Goal: Transaction & Acquisition: Obtain resource

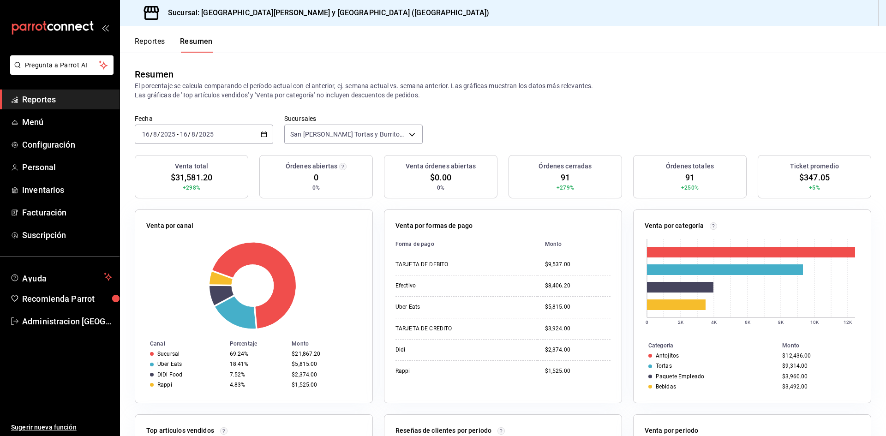
scroll to position [2, 0]
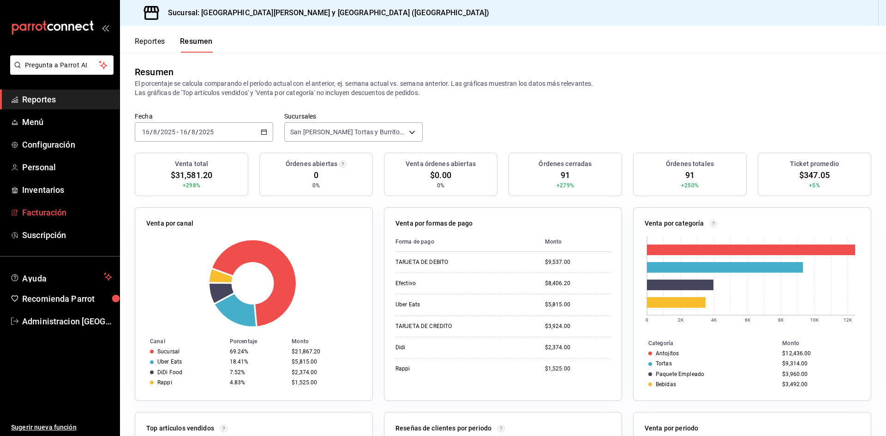
click at [44, 215] on span "Facturación" at bounding box center [67, 212] width 90 height 12
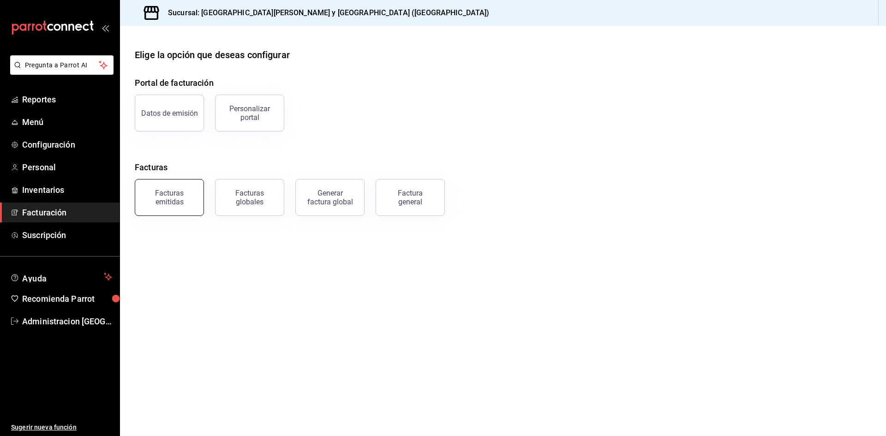
click at [164, 200] on div "Facturas emitidas" at bounding box center [169, 198] width 57 height 18
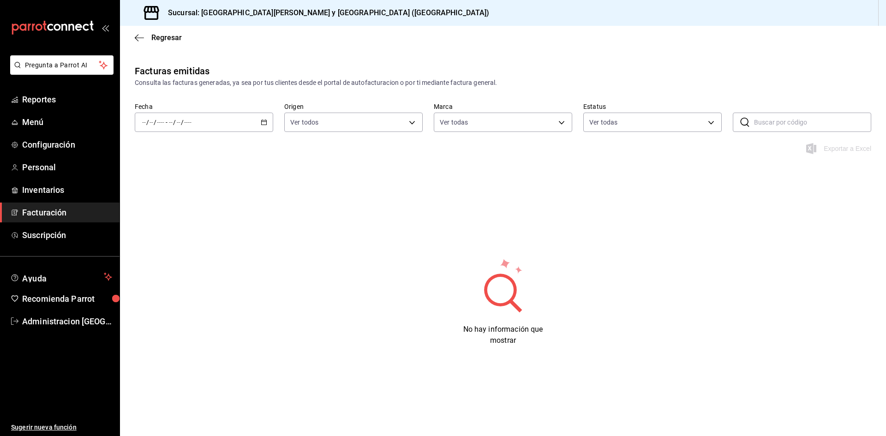
type input "25a66a84-3cbd-47c8-a2ad-d995281776a4"
click at [27, 210] on span "Facturación" at bounding box center [67, 212] width 90 height 12
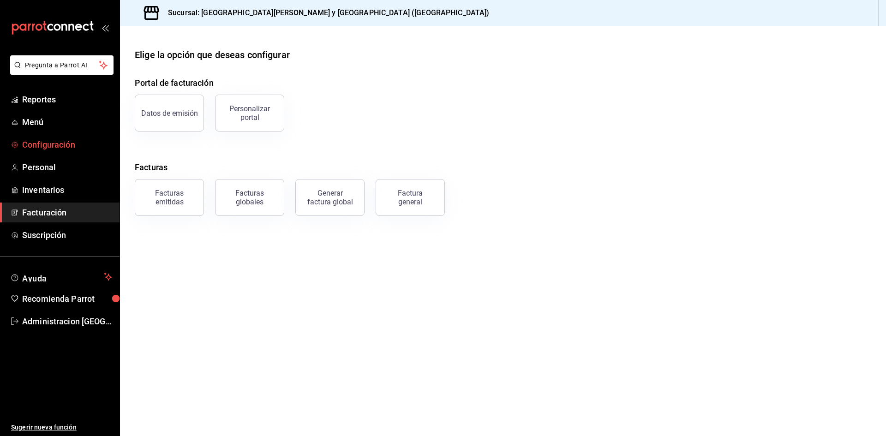
click at [64, 147] on span "Configuración" at bounding box center [67, 144] width 90 height 12
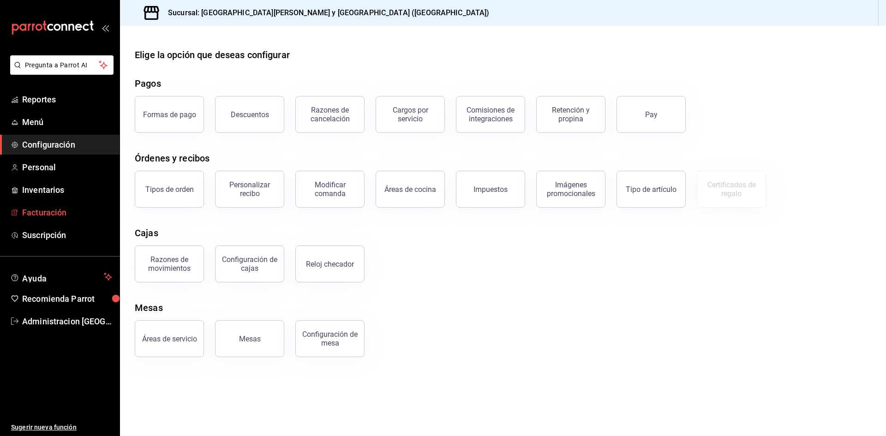
click at [48, 215] on span "Facturación" at bounding box center [67, 212] width 90 height 12
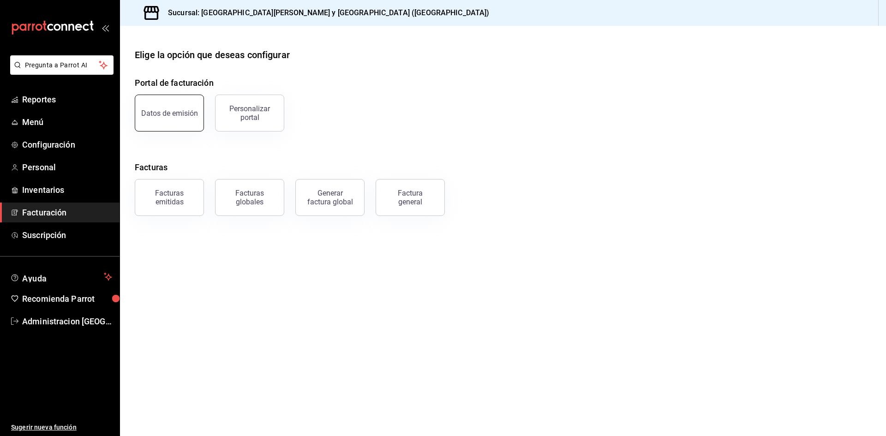
click at [155, 114] on div "Datos de emisión" at bounding box center [169, 113] width 57 height 9
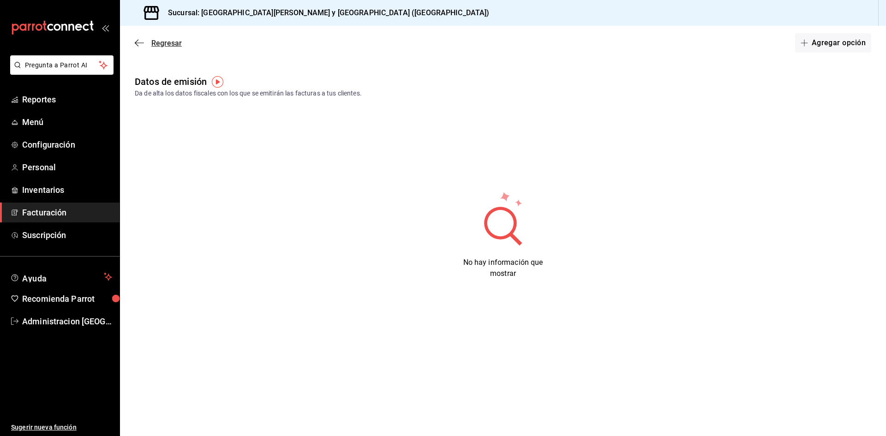
click at [139, 44] on icon "button" at bounding box center [139, 43] width 9 height 8
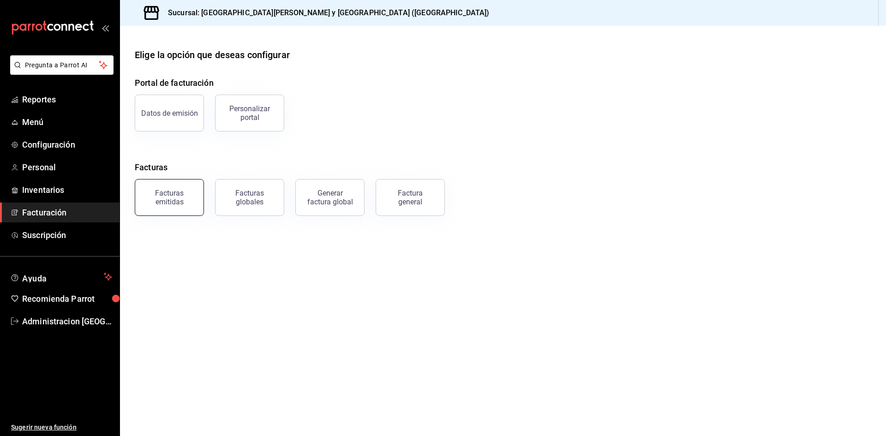
click at [163, 201] on div "Facturas emitidas" at bounding box center [169, 198] width 57 height 18
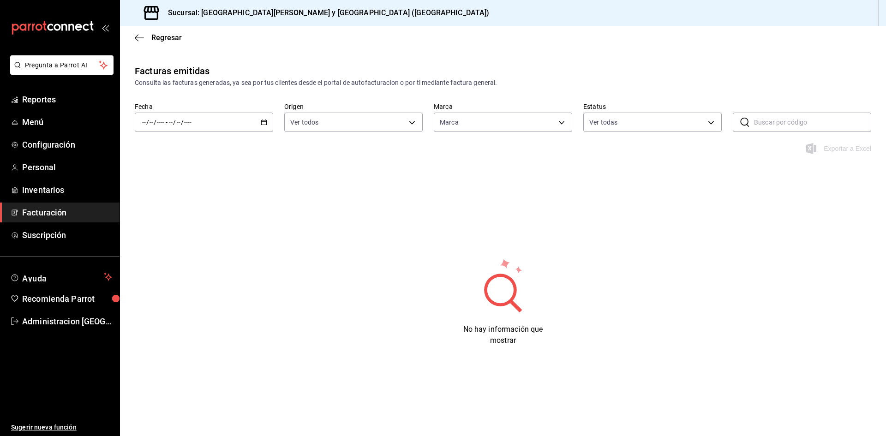
type input "25a66a84-3cbd-47c8-a2ad-d995281776a4"
click at [139, 39] on icon "button" at bounding box center [139, 38] width 9 height 8
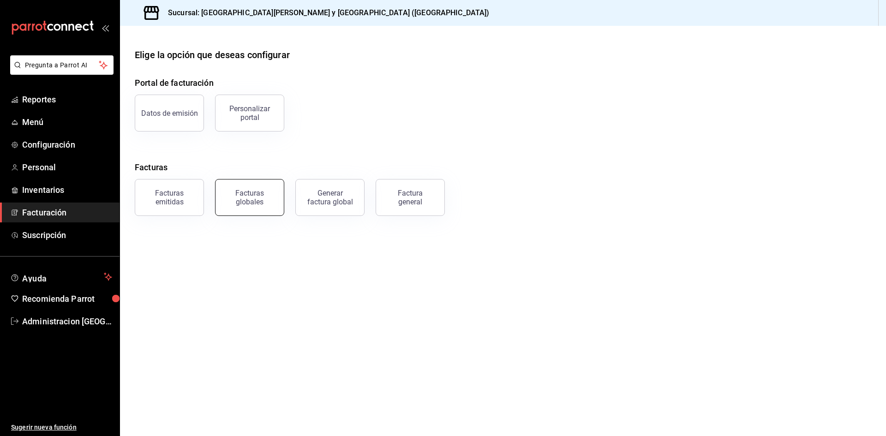
click at [254, 201] on div "Facturas globales" at bounding box center [249, 198] width 57 height 18
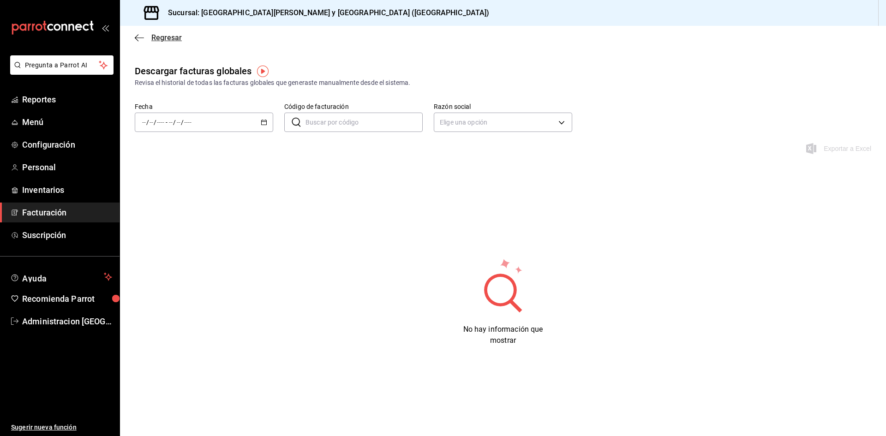
click at [142, 36] on icon "button" at bounding box center [139, 38] width 9 height 8
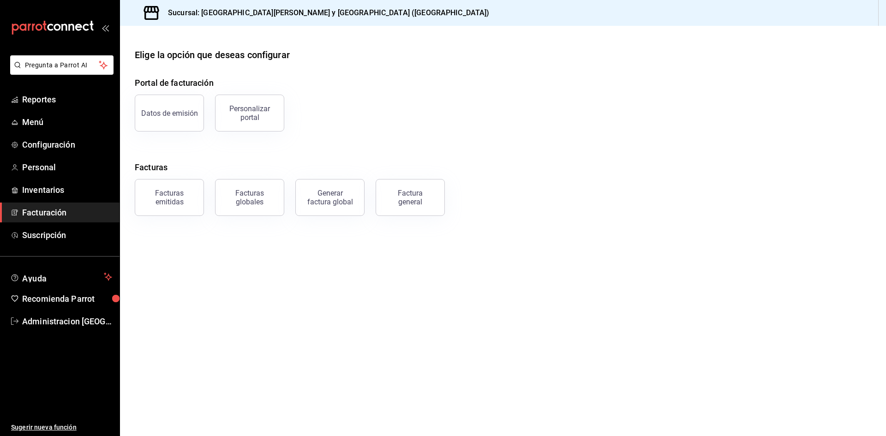
click at [357, 207] on button "Generar factura global" at bounding box center [329, 197] width 69 height 37
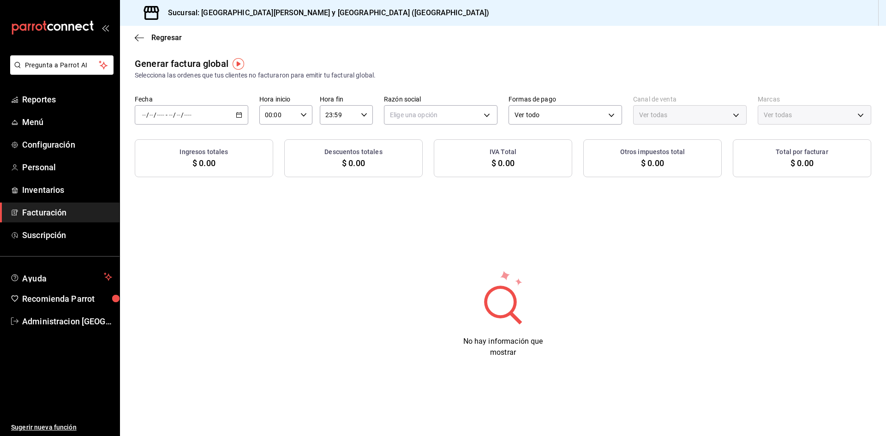
type input "PARROT,UBER_EATS,RAPPI,DIDI_FOOD,ONLINE"
click at [137, 34] on icon "button" at bounding box center [139, 38] width 9 height 8
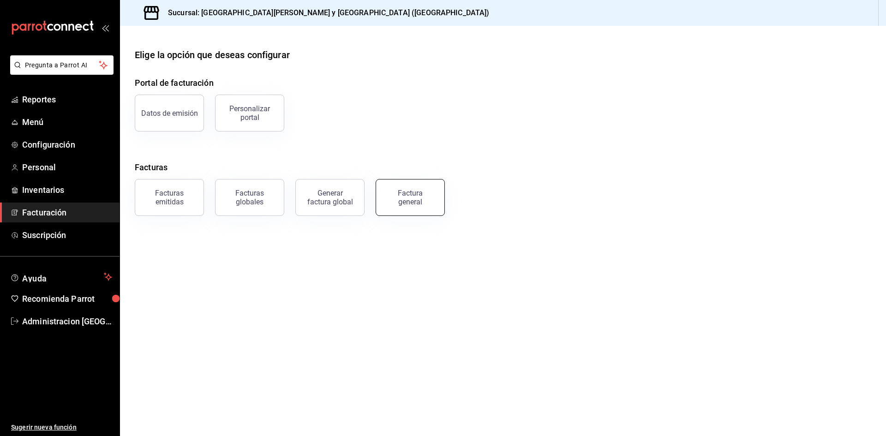
click at [430, 204] on div "Factura general" at bounding box center [410, 198] width 46 height 18
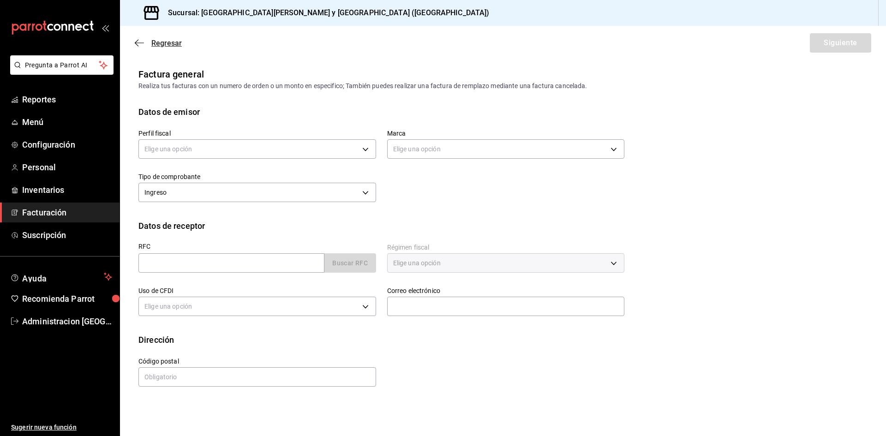
click at [138, 43] on icon "button" at bounding box center [139, 43] width 9 height 8
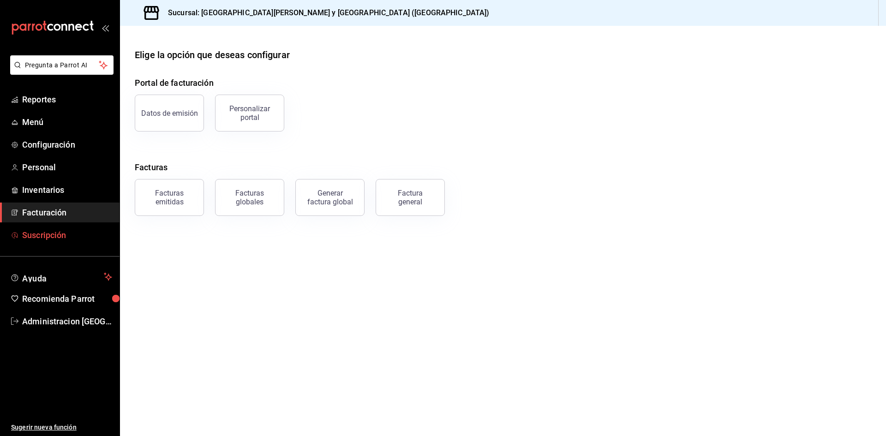
click at [27, 236] on span "Suscripción" at bounding box center [67, 235] width 90 height 12
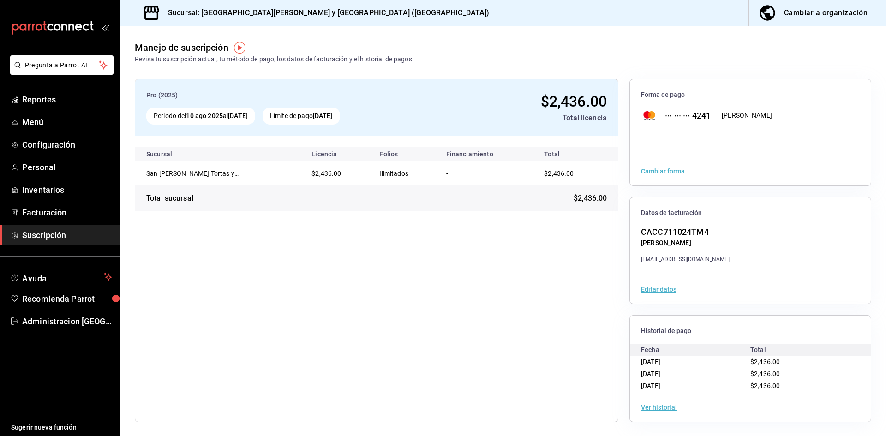
click at [645, 407] on button "Ver historial" at bounding box center [659, 407] width 36 height 6
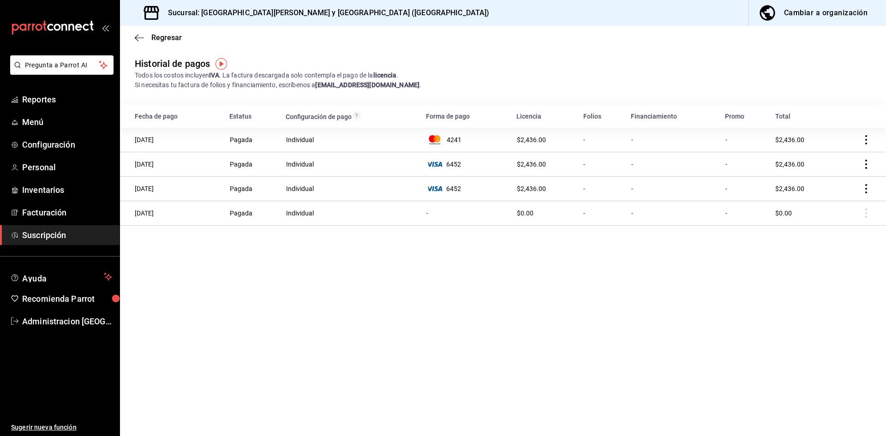
click at [867, 138] on icon "actions" at bounding box center [866, 139] width 9 height 9
click at [823, 156] on span "Descarga PDF" at bounding box center [819, 153] width 59 height 11
